Goal: Information Seeking & Learning: Compare options

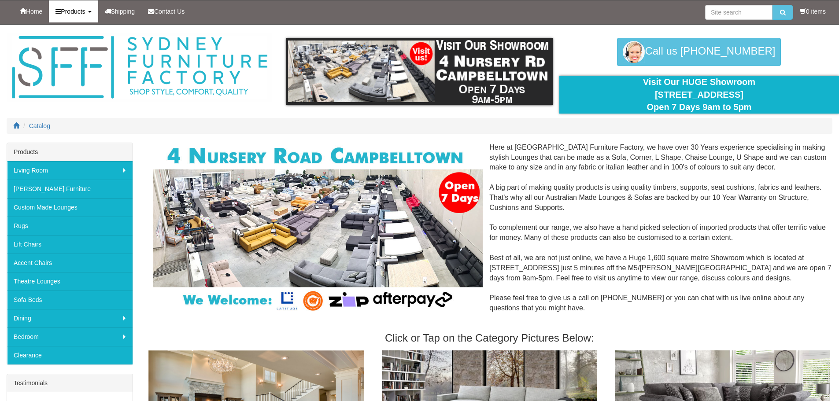
click at [68, 17] on link "Products" at bounding box center [73, 11] width 49 height 22
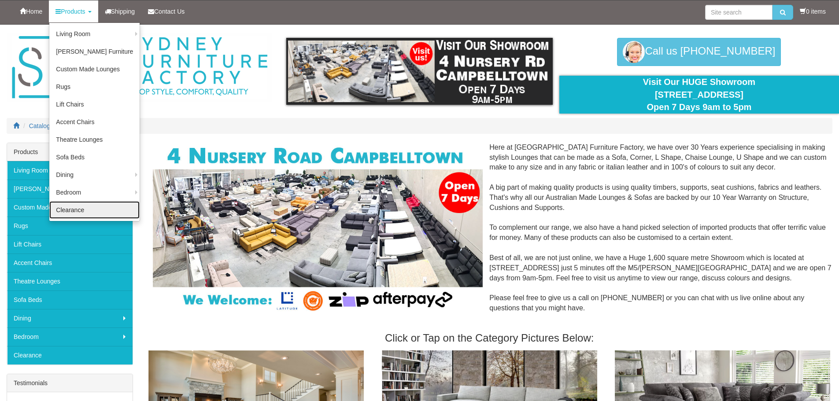
click at [76, 211] on link "Clearance" at bounding box center [94, 210] width 90 height 18
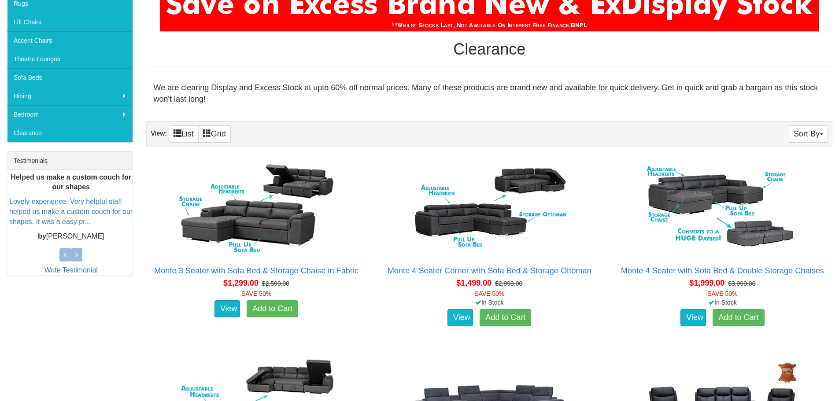
scroll to position [231, 0]
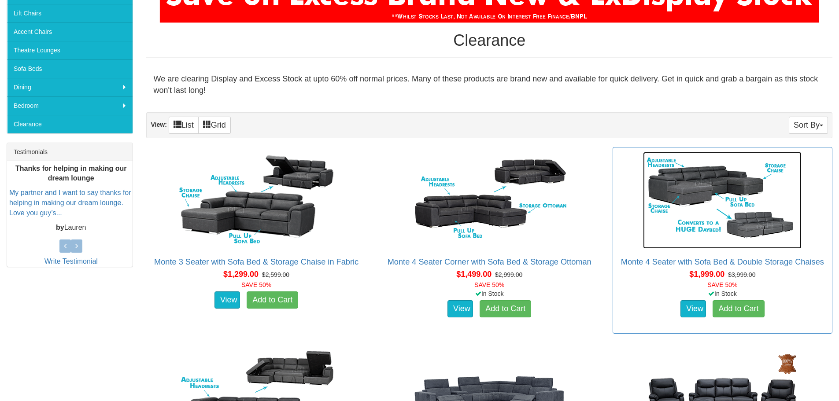
click at [685, 188] on img at bounding box center [722, 200] width 158 height 97
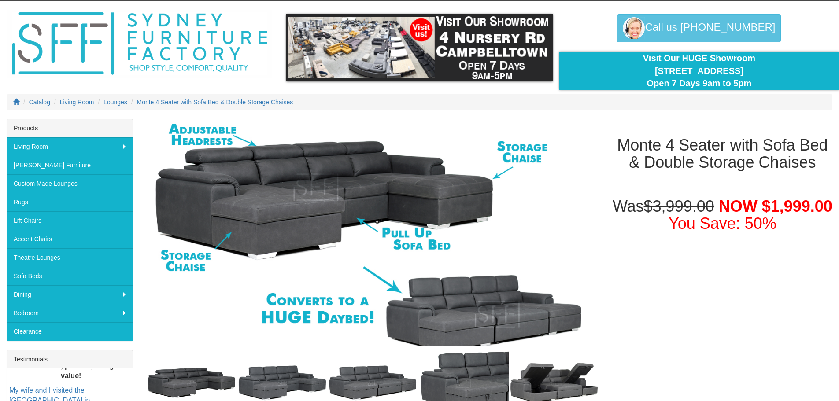
scroll to position [11, 0]
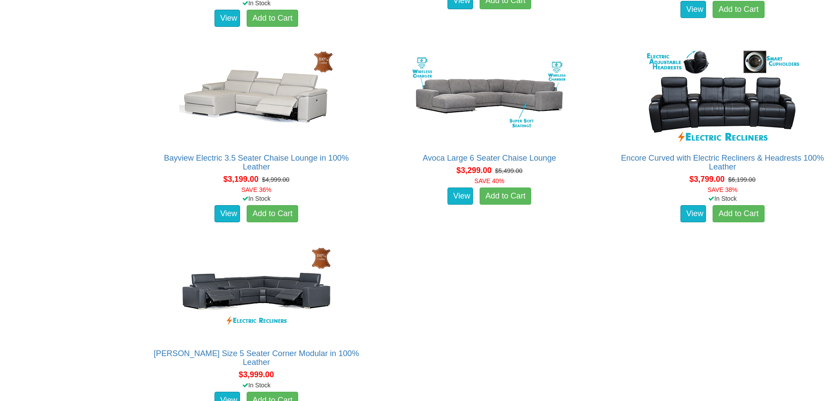
scroll to position [726, 0]
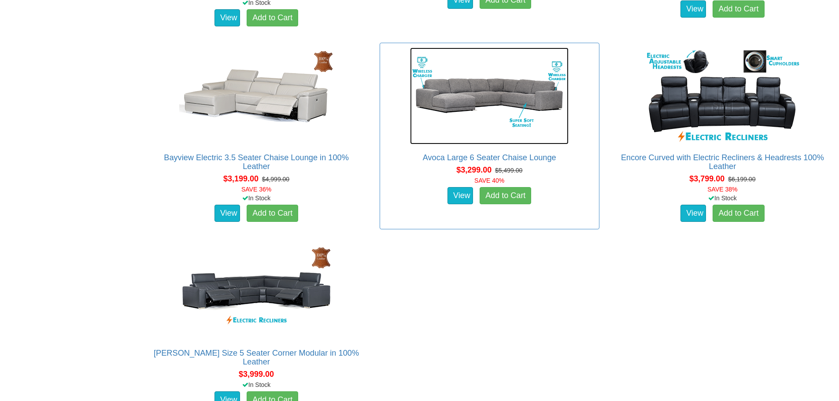
click at [478, 102] on img at bounding box center [489, 96] width 158 height 97
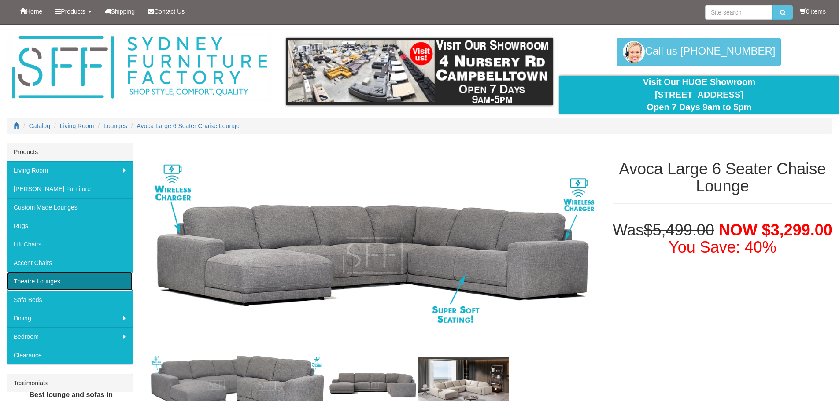
click at [64, 280] on link "Theatre Lounges" at bounding box center [69, 281] width 125 height 18
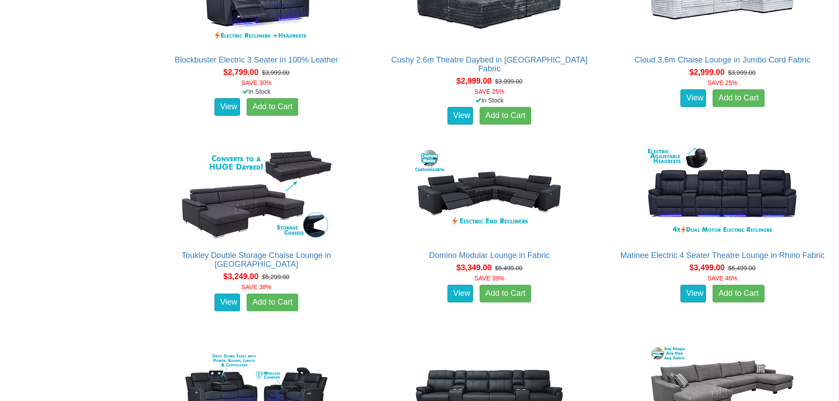
scroll to position [1464, 0]
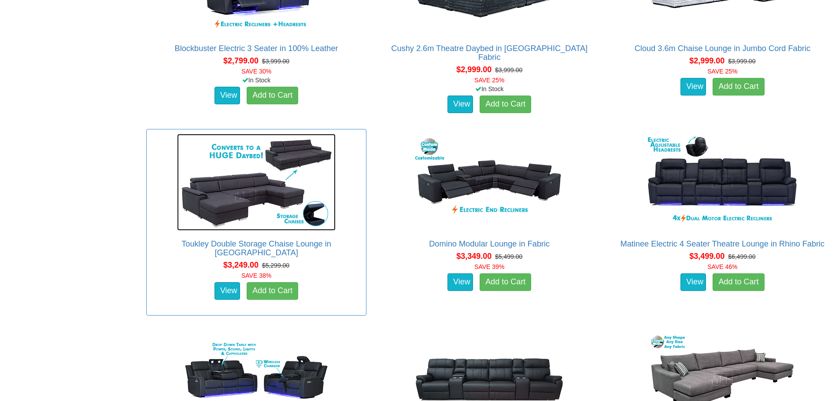
click at [229, 202] on img at bounding box center [256, 182] width 158 height 97
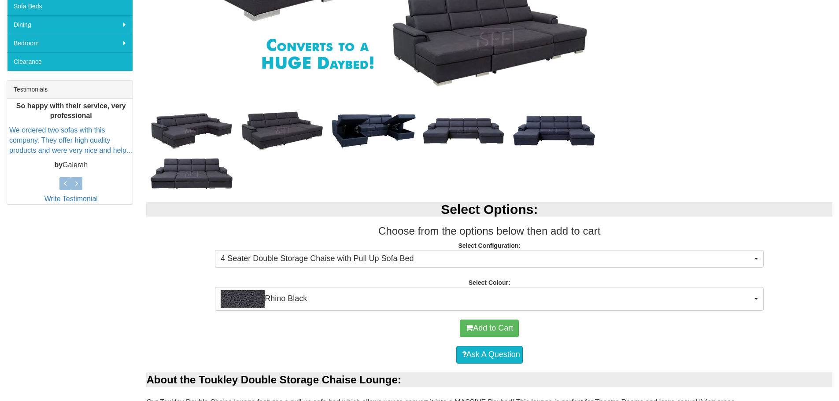
scroll to position [308, 0]
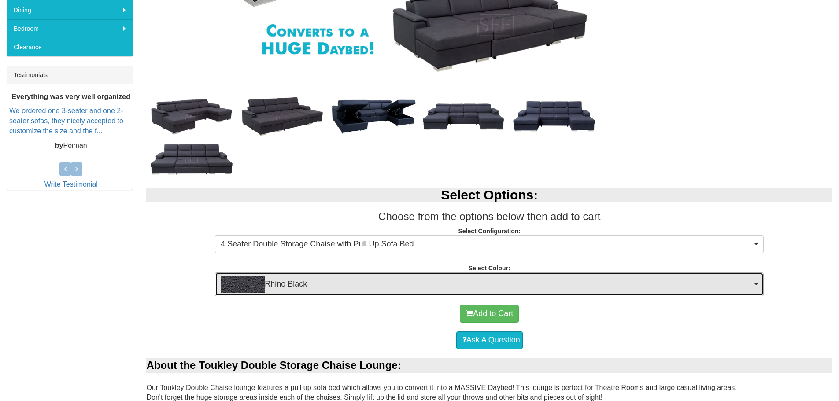
click at [758, 285] on span "button" at bounding box center [756, 284] width 4 height 2
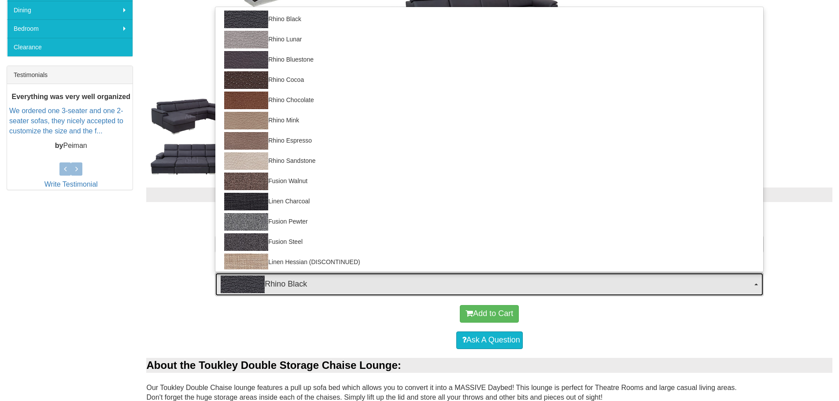
click at [758, 285] on span "button" at bounding box center [756, 284] width 4 height 2
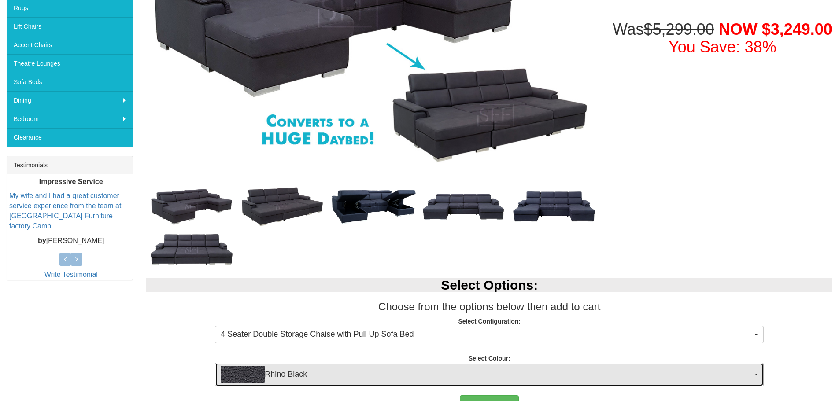
scroll to position [176, 0]
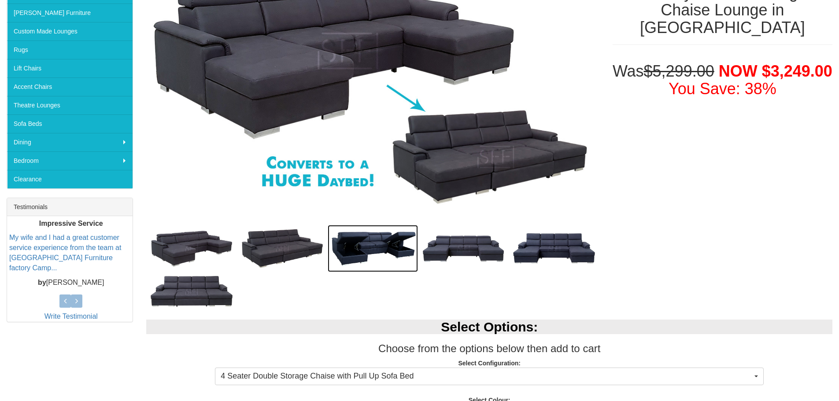
click at [381, 248] on img at bounding box center [373, 248] width 91 height 47
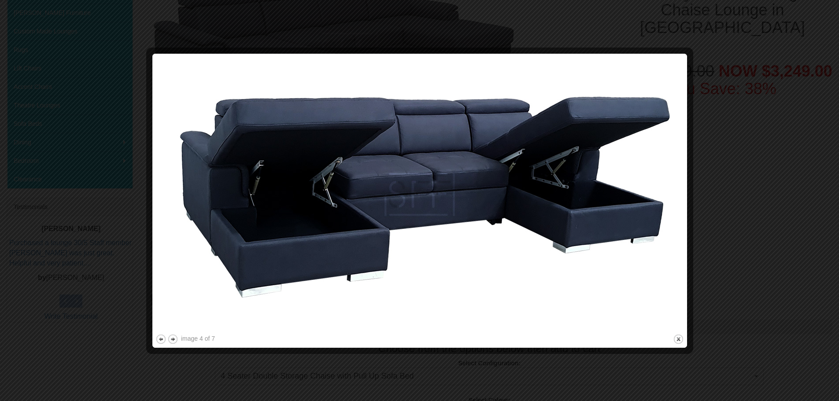
click at [708, 98] on div at bounding box center [419, 200] width 839 height 401
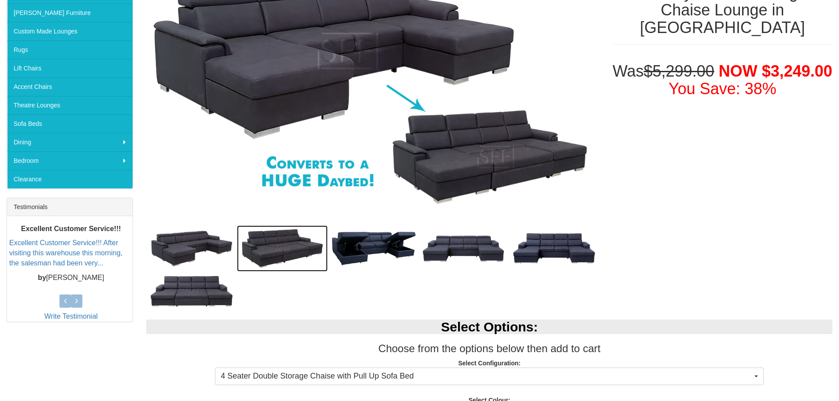
click at [292, 248] on img at bounding box center [282, 248] width 91 height 46
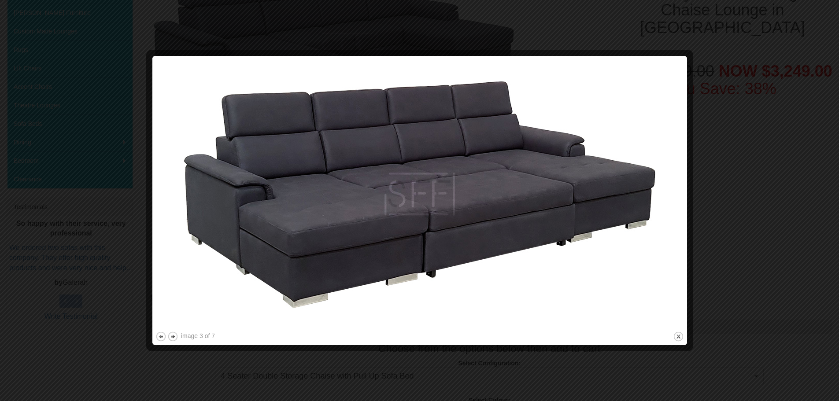
click at [729, 117] on div at bounding box center [419, 200] width 839 height 401
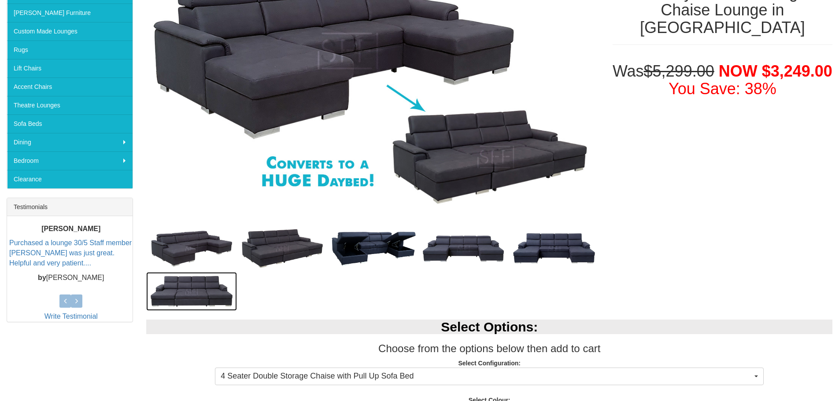
click at [184, 298] on img at bounding box center [191, 291] width 91 height 38
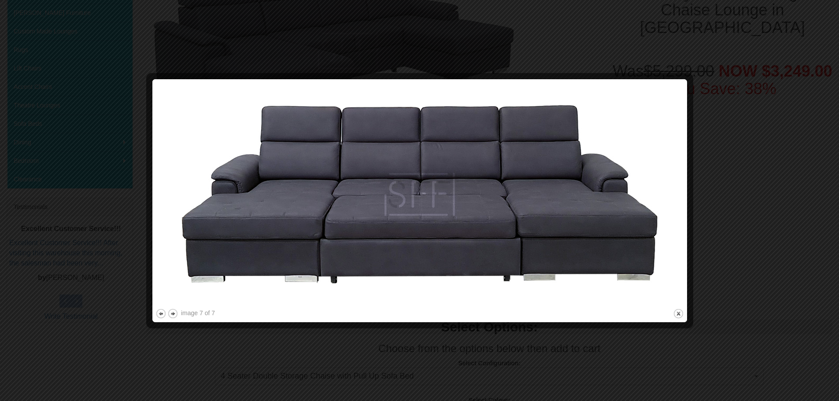
click at [729, 208] on div at bounding box center [419, 200] width 839 height 401
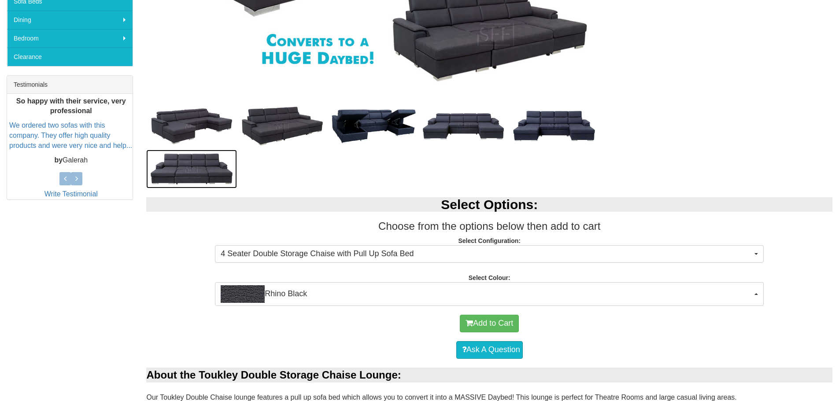
scroll to position [319, 0]
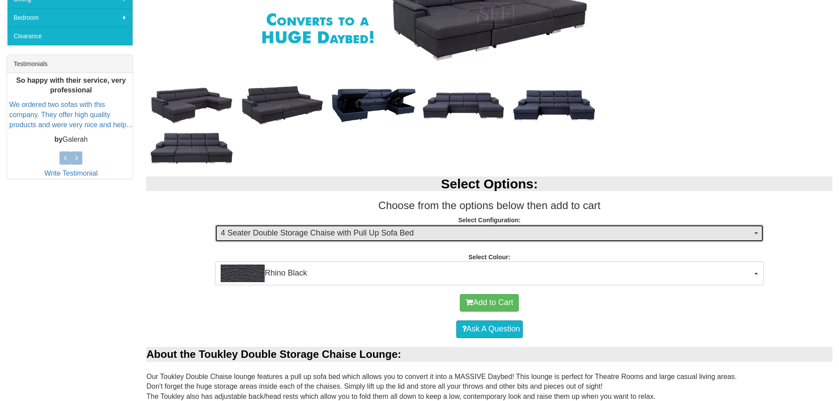
click at [758, 233] on span "button" at bounding box center [756, 233] width 4 height 2
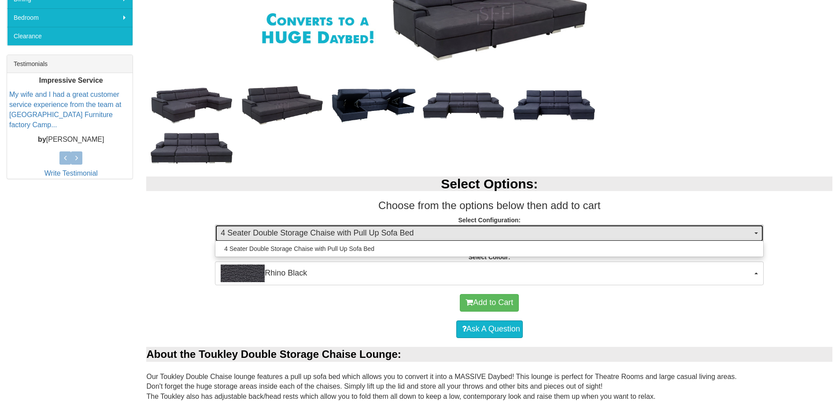
click at [758, 233] on span "button" at bounding box center [756, 233] width 4 height 2
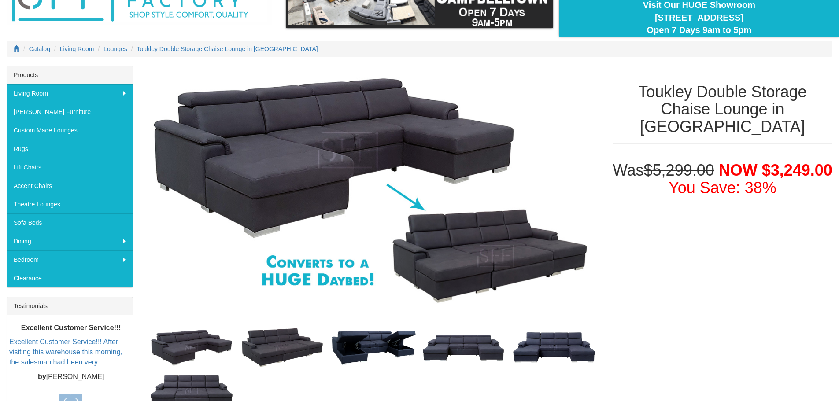
scroll to position [0, 0]
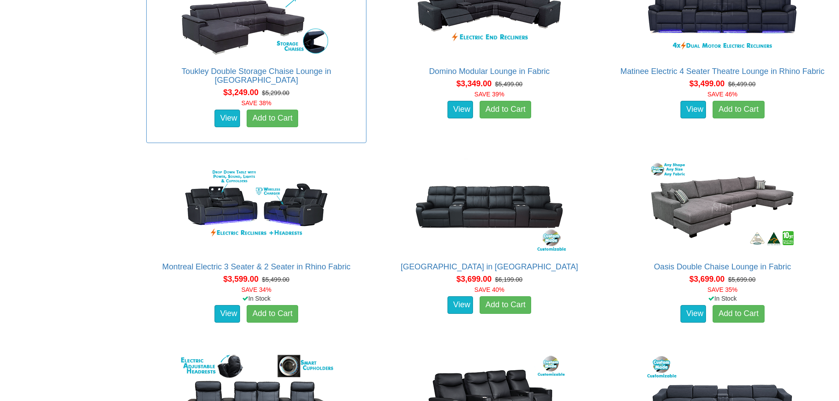
scroll to position [1640, 0]
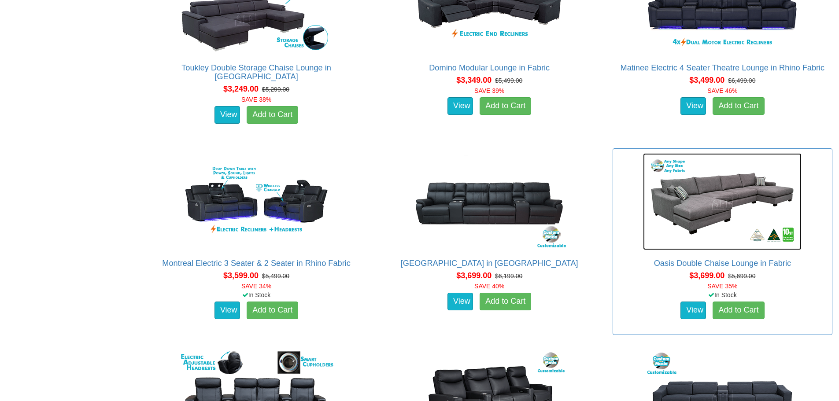
click at [722, 190] on img at bounding box center [722, 201] width 158 height 97
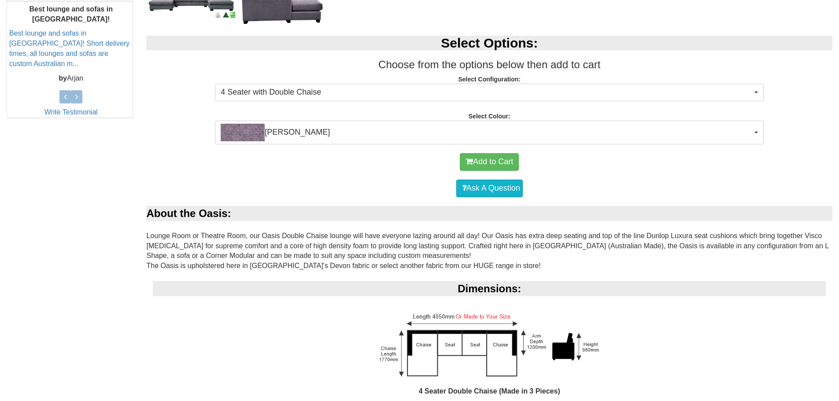
scroll to position [385, 0]
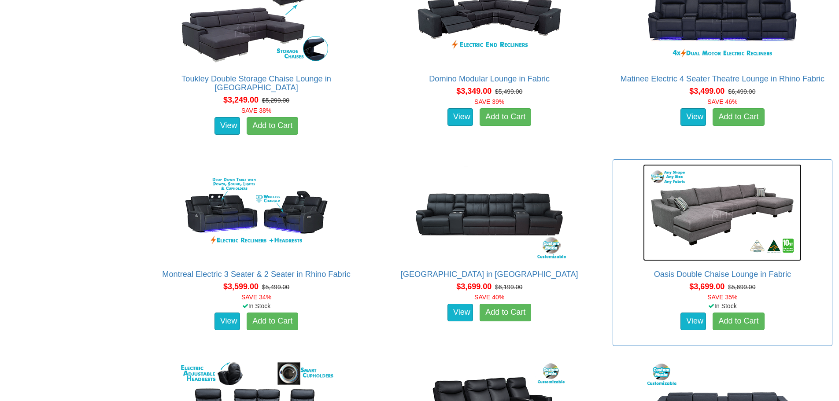
scroll to position [1618, 0]
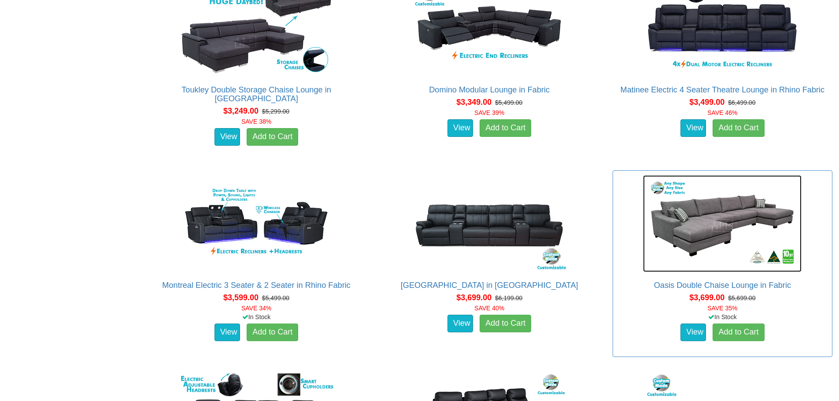
click at [712, 207] on img at bounding box center [722, 223] width 158 height 97
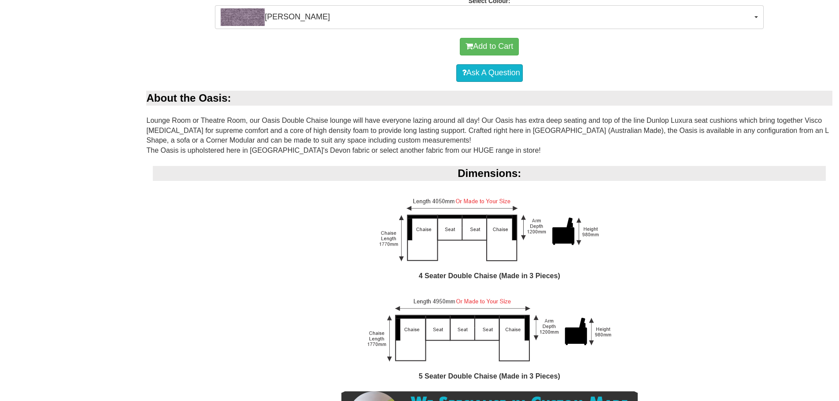
scroll to position [220, 0]
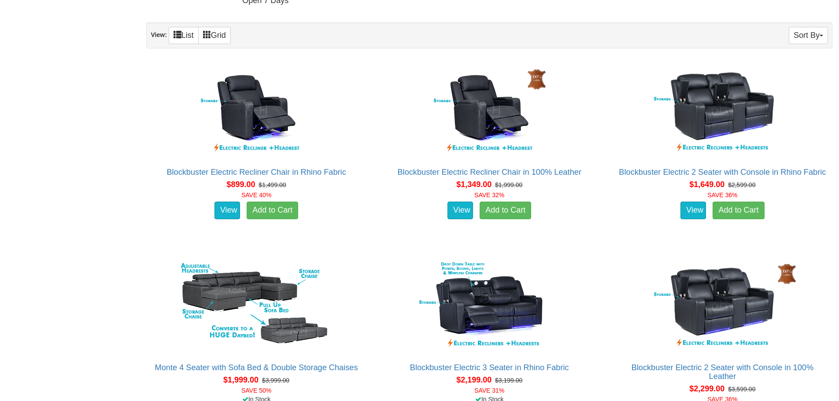
scroll to position [726, 0]
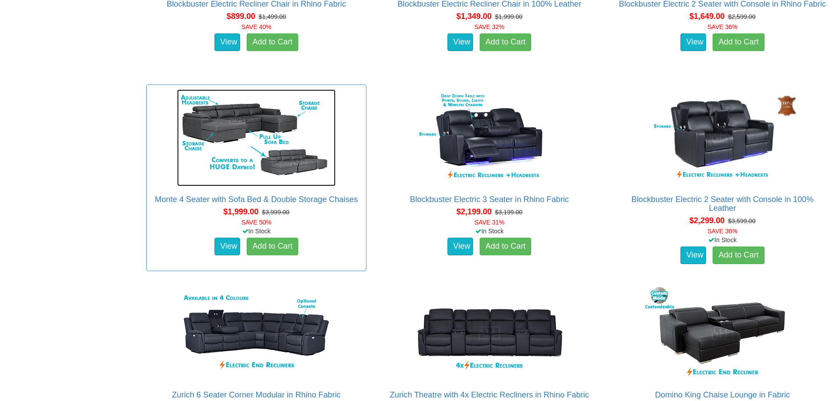
click at [234, 128] on img at bounding box center [256, 137] width 158 height 97
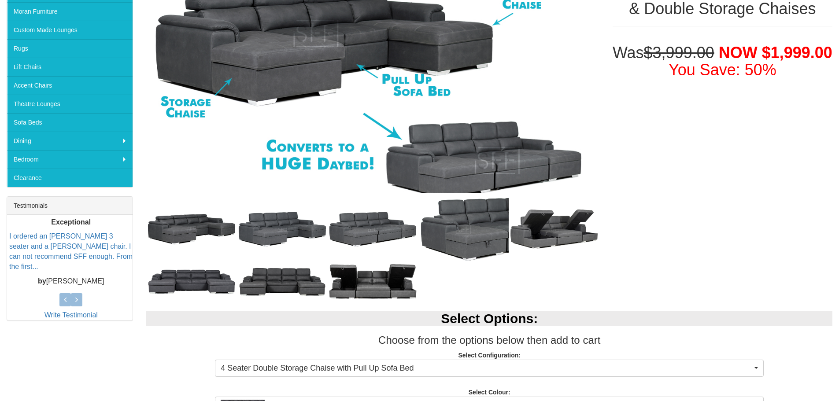
scroll to position [110, 0]
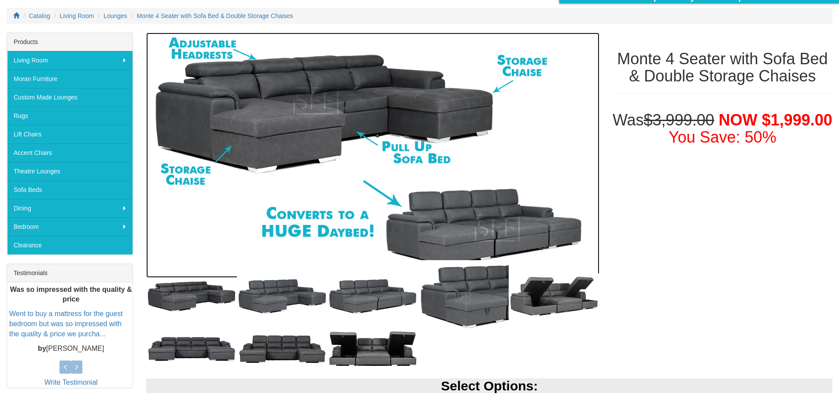
click at [258, 132] on img at bounding box center [372, 155] width 453 height 245
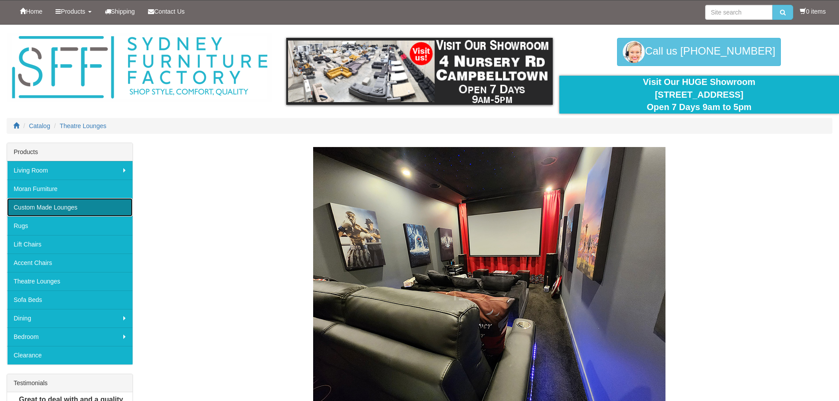
click at [56, 203] on link "Custom Made Lounges" at bounding box center [69, 207] width 125 height 18
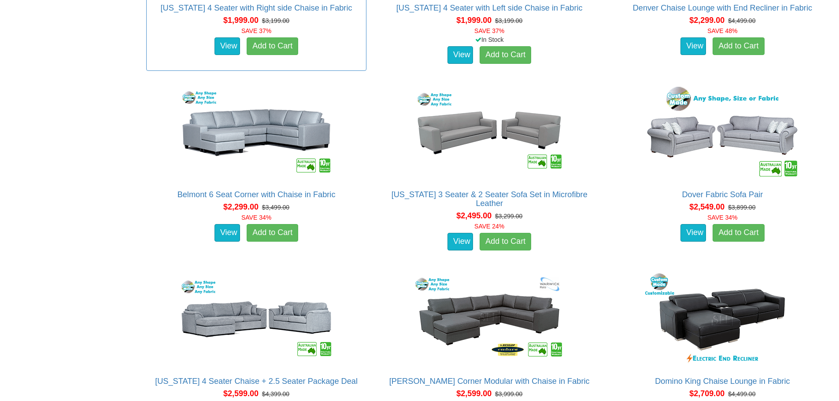
scroll to position [1178, 0]
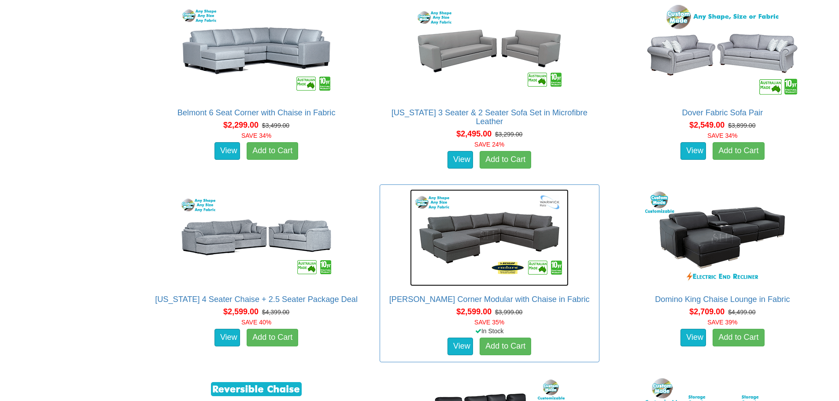
click at [486, 226] on img at bounding box center [489, 237] width 158 height 97
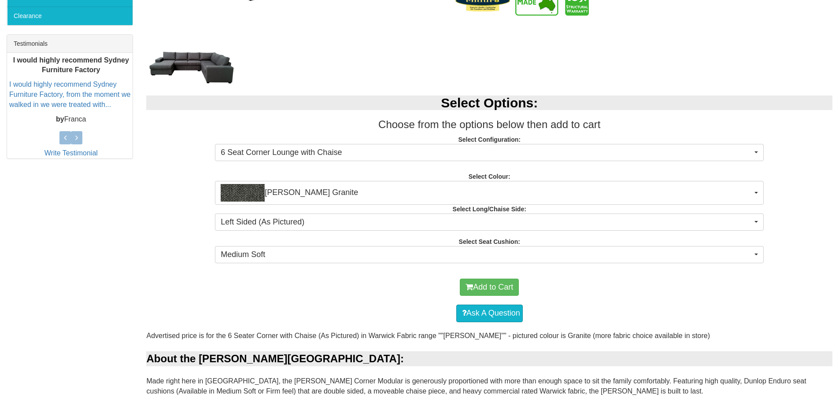
scroll to position [341, 0]
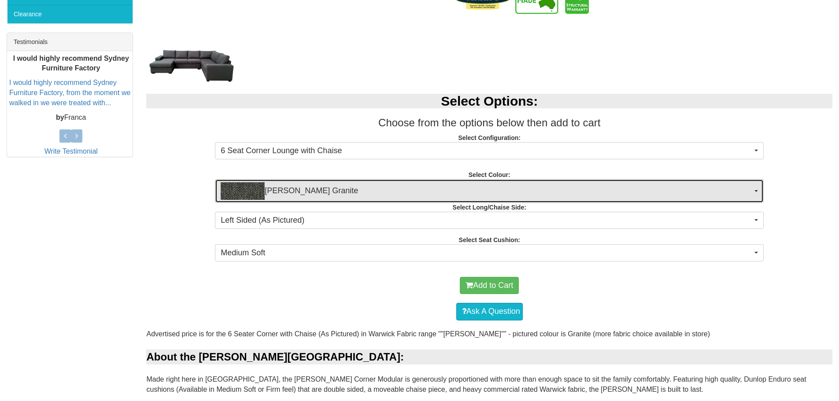
click at [758, 191] on span "button" at bounding box center [756, 191] width 4 height 2
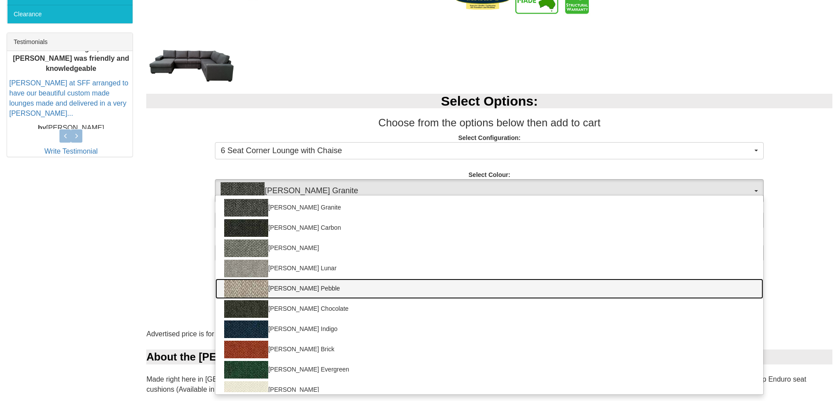
click at [259, 289] on img at bounding box center [246, 289] width 44 height 18
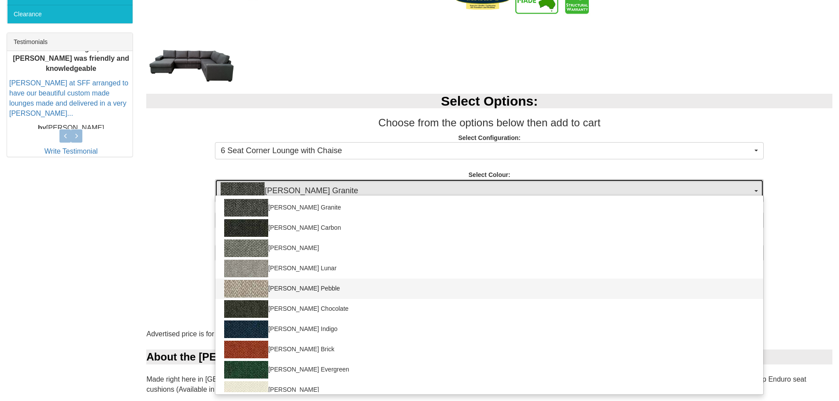
select select "1782"
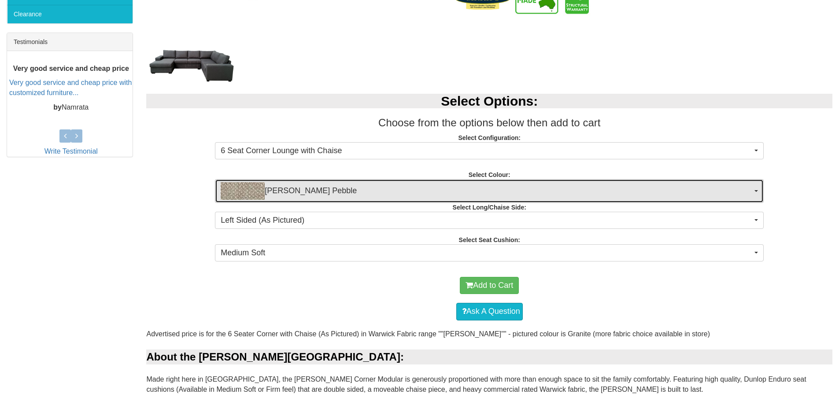
click at [760, 189] on button "[PERSON_NAME] Pebble" at bounding box center [489, 191] width 548 height 24
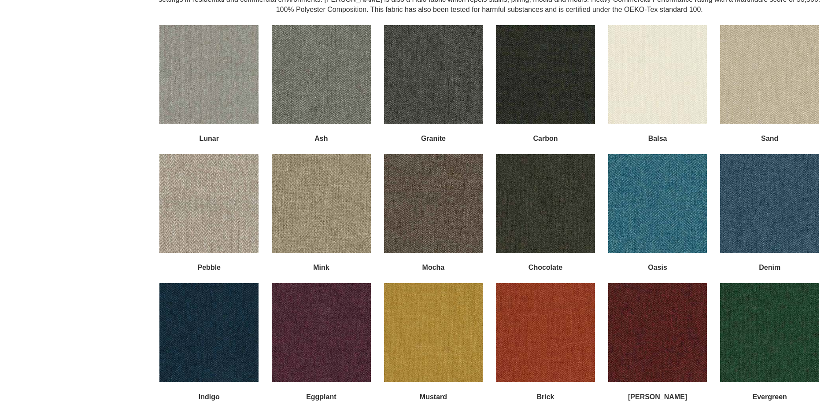
scroll to position [1310, 0]
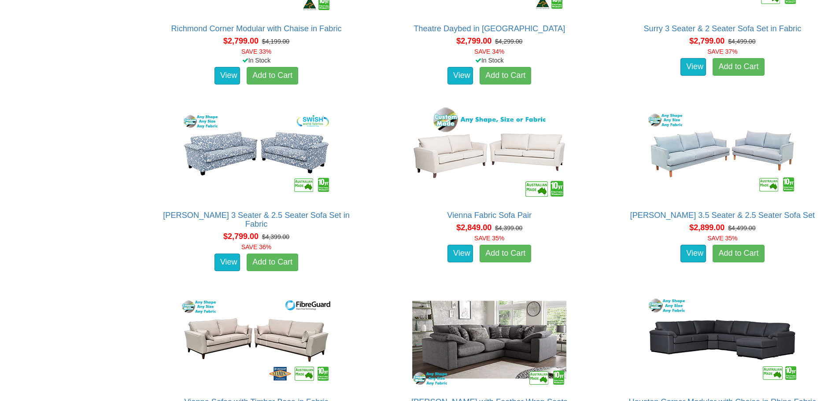
scroll to position [1860, 0]
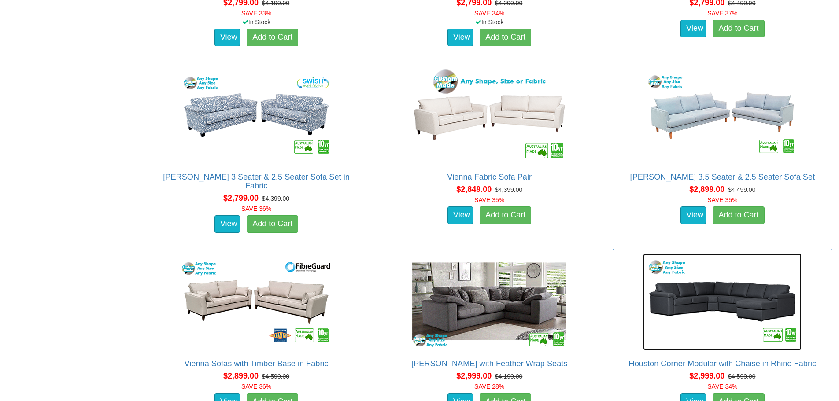
click at [702, 297] on img at bounding box center [722, 302] width 158 height 97
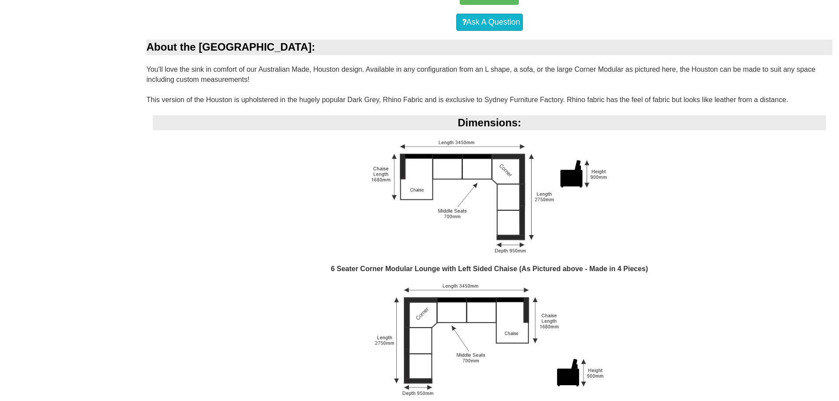
scroll to position [627, 0]
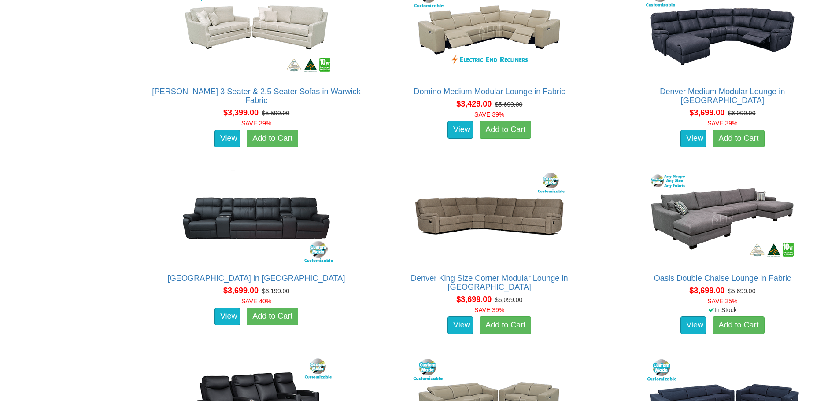
scroll to position [2707, 0]
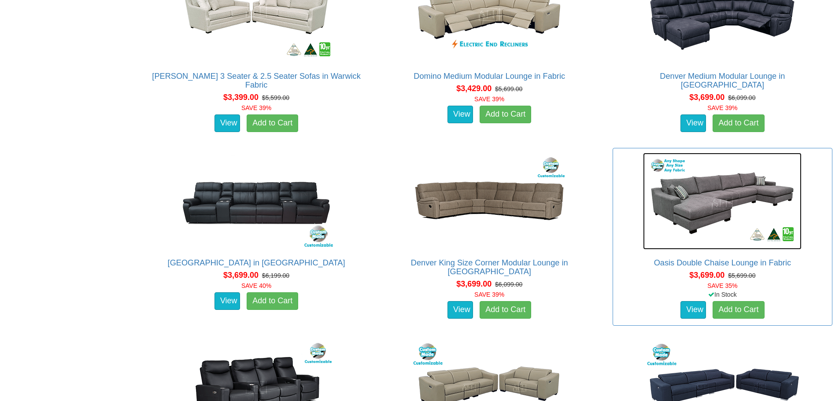
click at [729, 195] on img at bounding box center [722, 201] width 158 height 97
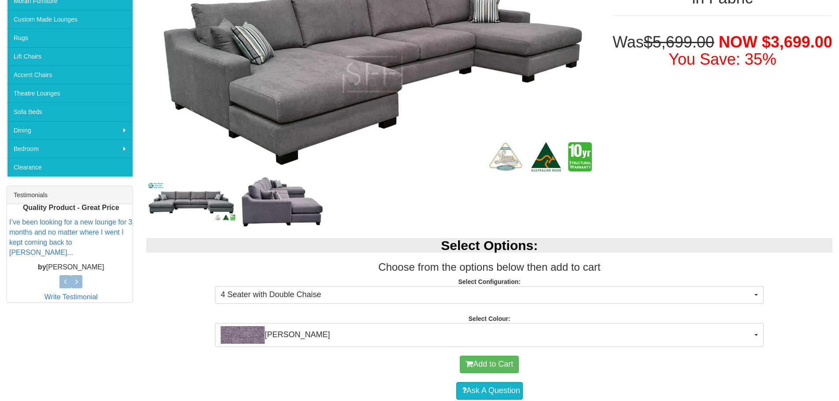
scroll to position [33, 0]
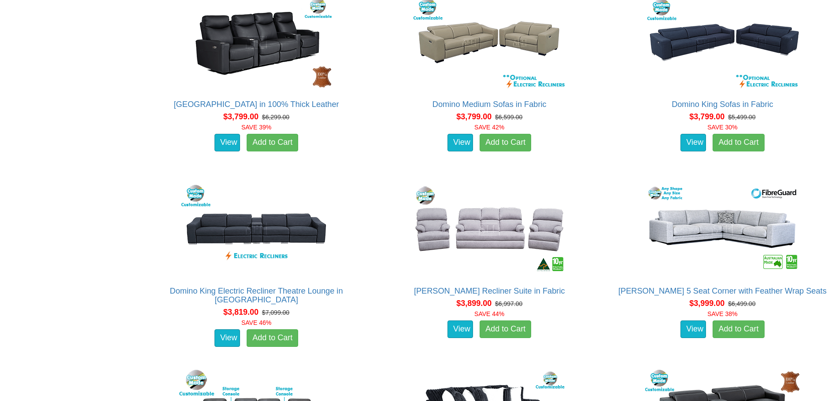
scroll to position [3070, 0]
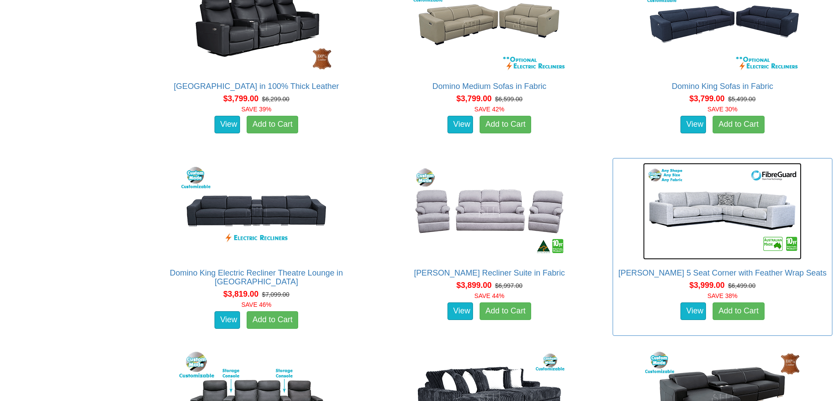
click at [699, 206] on img at bounding box center [722, 211] width 158 height 97
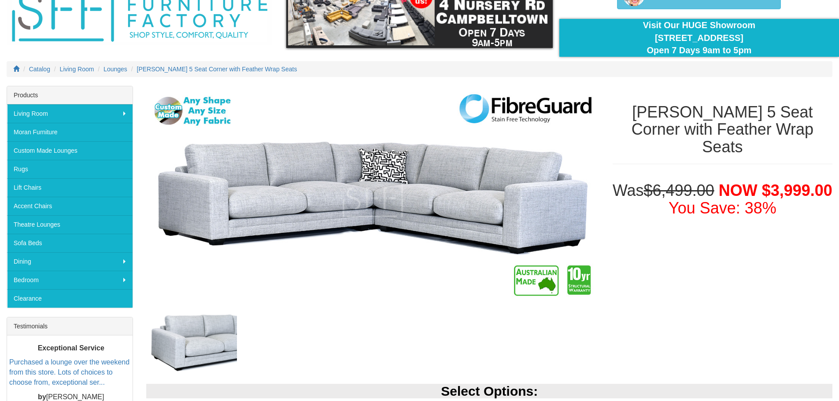
scroll to position [55, 0]
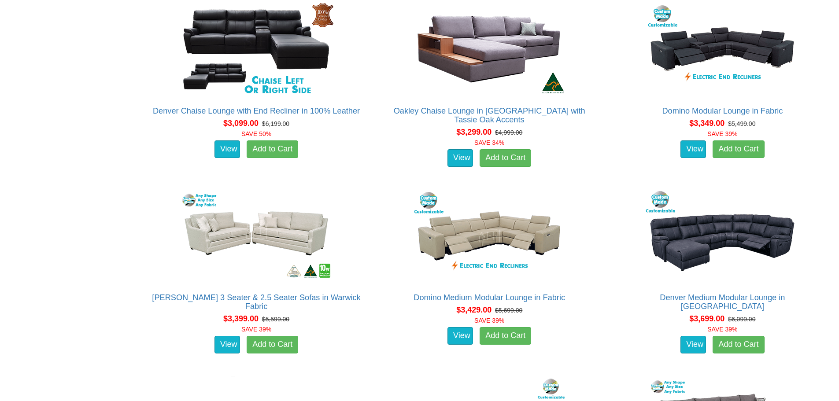
scroll to position [2499, 0]
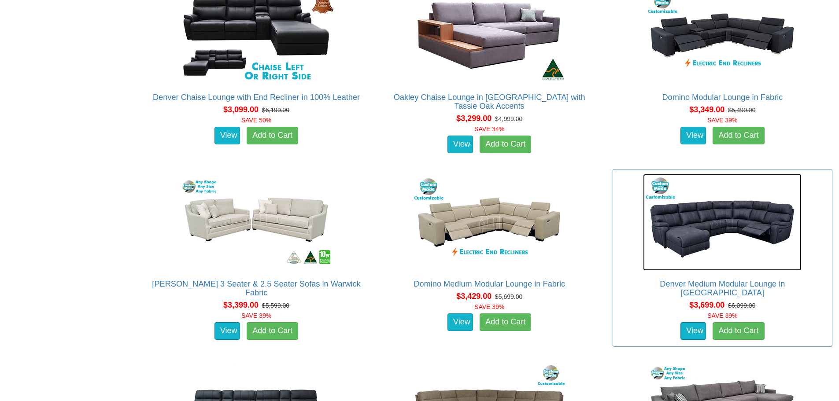
click at [703, 216] on img at bounding box center [722, 222] width 158 height 97
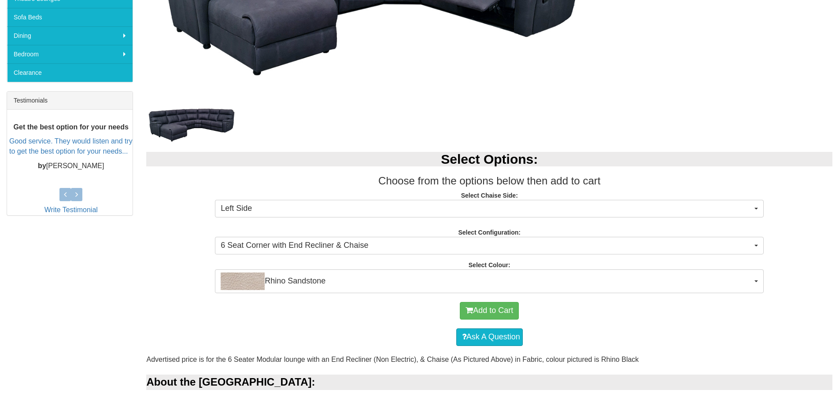
scroll to position [286, 0]
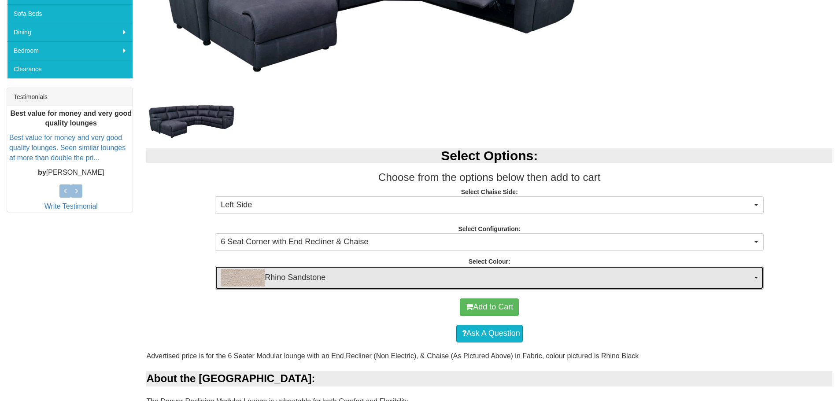
click at [755, 275] on button "Rhino Sandstone" at bounding box center [489, 278] width 548 height 24
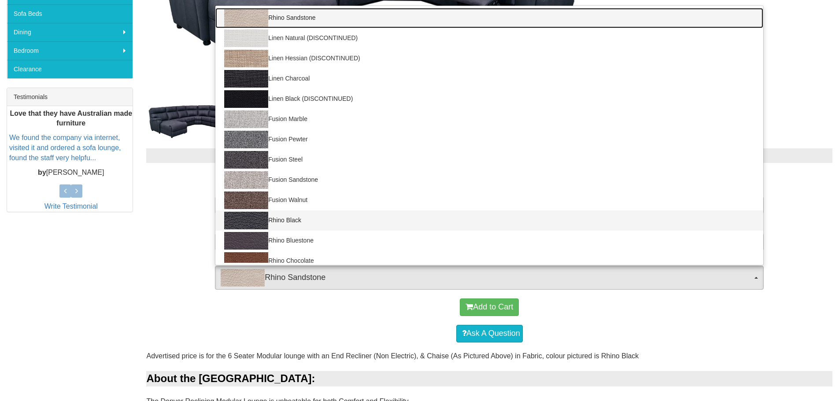
scroll to position [275, 0]
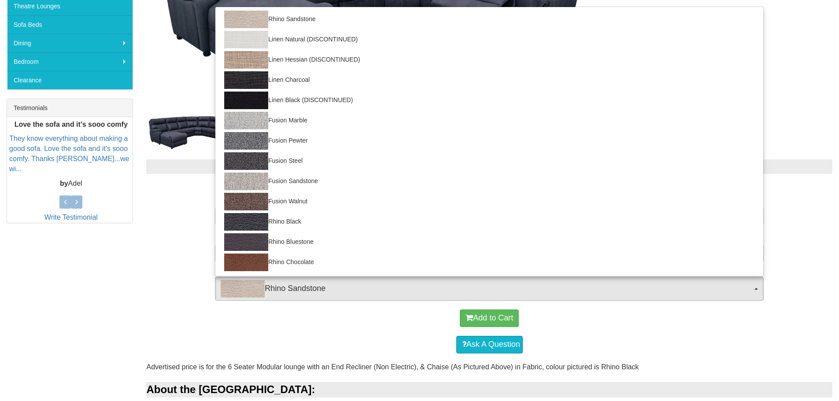
click at [804, 269] on div "Select Options: Choose from the options below then add to cart Select Chaise Si…" at bounding box center [489, 226] width 699 height 150
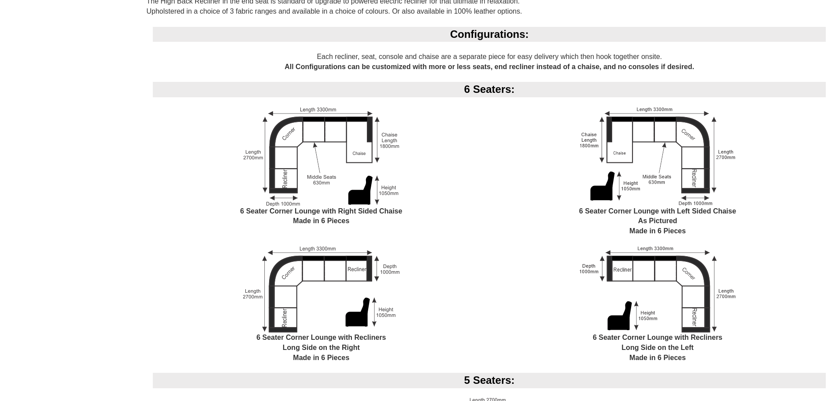
scroll to position [517, 0]
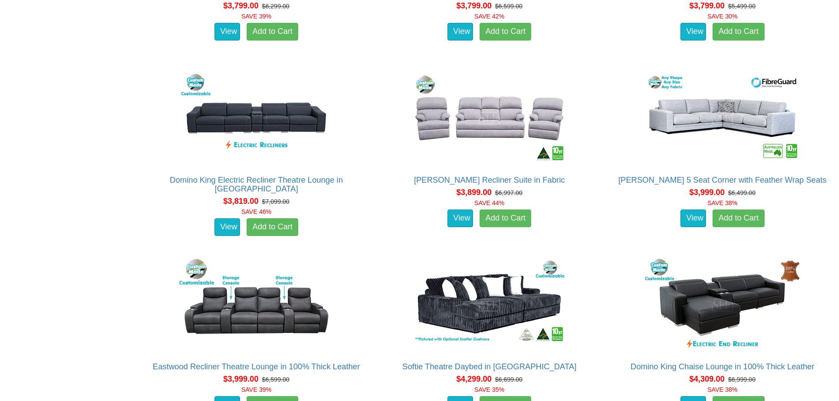
scroll to position [2973, 0]
